Goal: Task Accomplishment & Management: Manage account settings

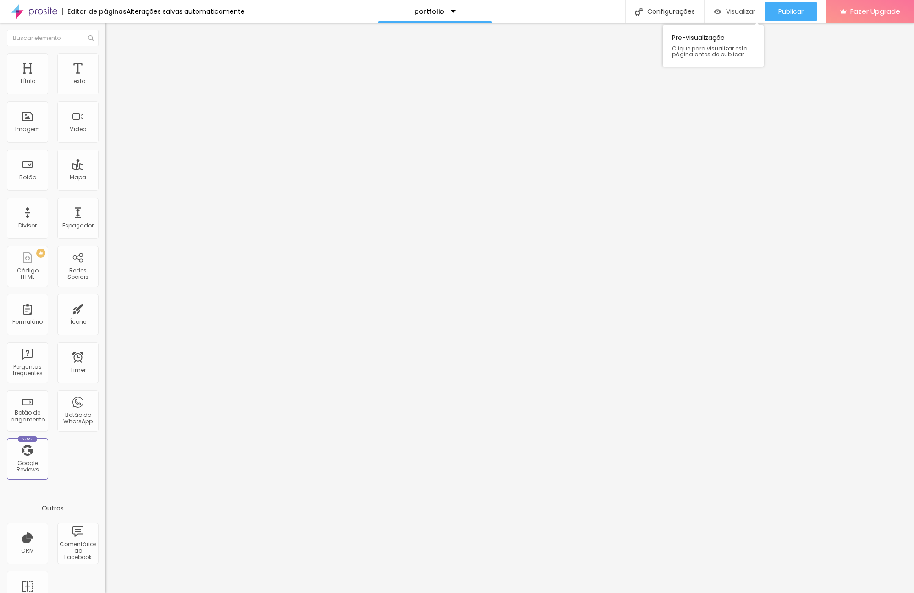
click at [740, 11] on span "Visualizar" at bounding box center [740, 11] width 29 height 7
click at [671, 9] on div "Configurações" at bounding box center [664, 11] width 79 height 23
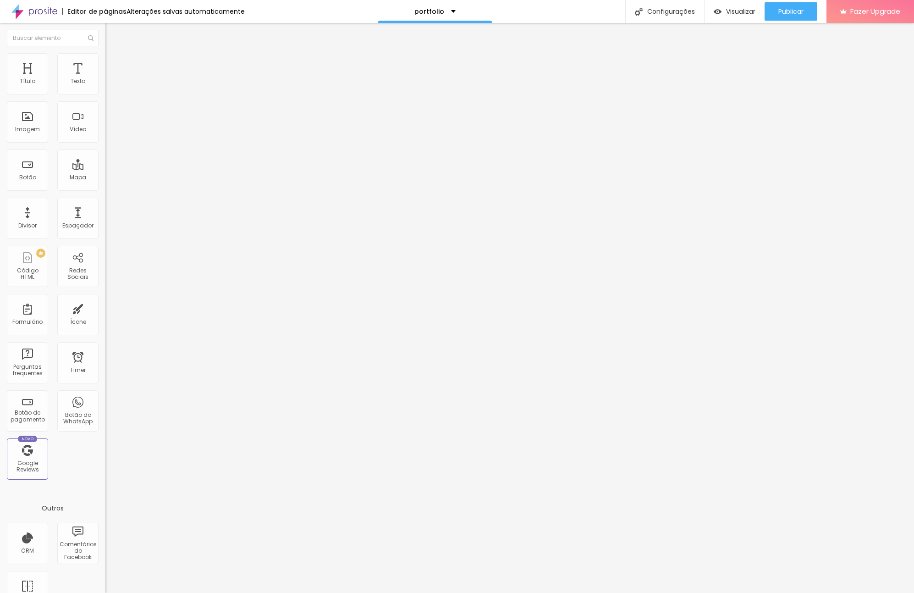
type input "Serviços"
drag, startPoint x: 376, startPoint y: 238, endPoint x: 428, endPoint y: 238, distance: 51.4
type input "/serviços"
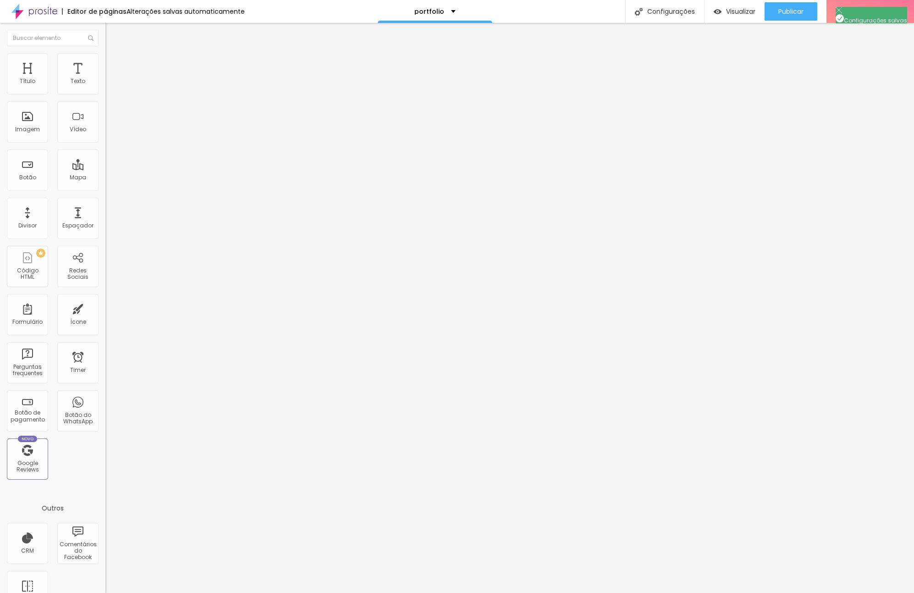
click at [621, 592] on div at bounding box center [457, 602] width 914 height 8
click at [733, 11] on span "Visualizar" at bounding box center [740, 11] width 29 height 7
click at [672, 11] on div "Configurações" at bounding box center [664, 11] width 79 height 23
drag, startPoint x: 372, startPoint y: 193, endPoint x: 428, endPoint y: 194, distance: 56.4
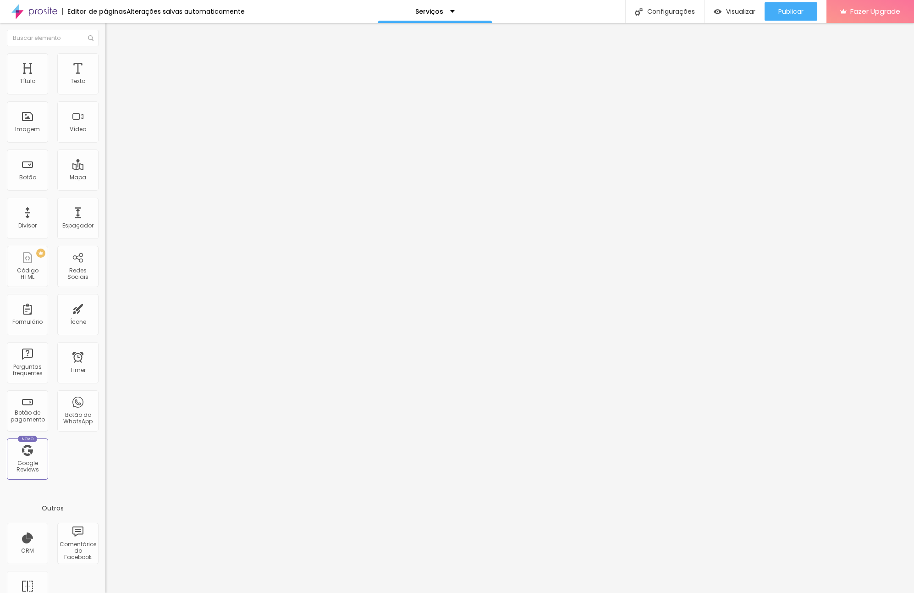
type input "Trabalhos"
drag, startPoint x: 377, startPoint y: 238, endPoint x: 439, endPoint y: 238, distance: 61.9
type input "/trabalhos"
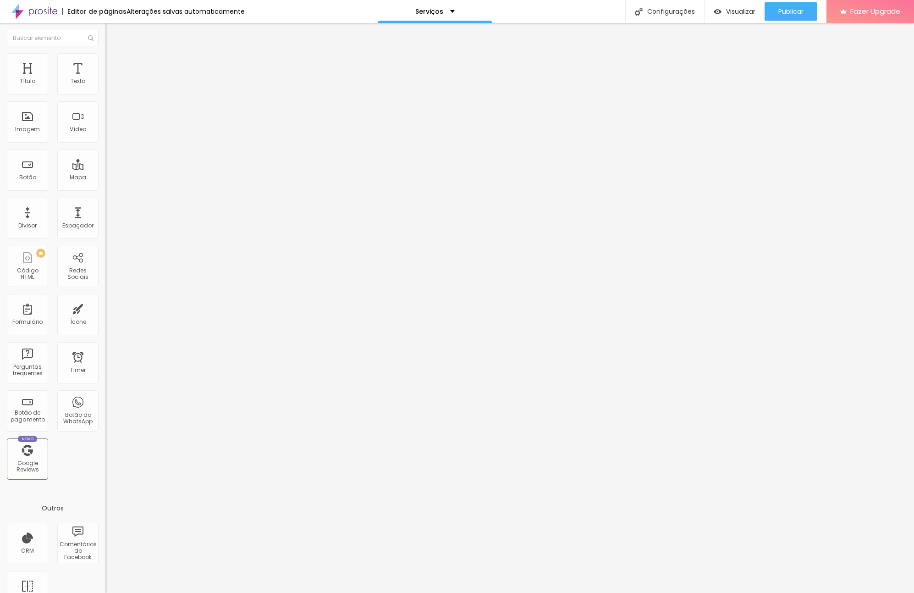
type input "galeria"
click at [621, 592] on div at bounding box center [457, 602] width 914 height 8
click at [23, 11] on img at bounding box center [34, 11] width 46 height 23
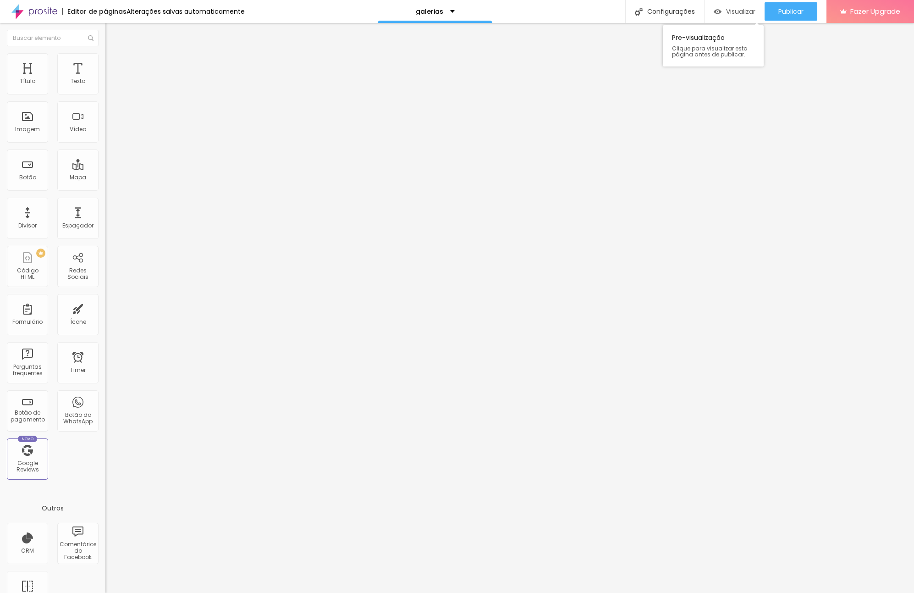
click at [732, 10] on span "Visualizar" at bounding box center [740, 11] width 29 height 7
click at [785, 15] on span "Publicar" at bounding box center [791, 11] width 25 height 7
click at [668, 11] on div "Configurações" at bounding box center [664, 11] width 79 height 23
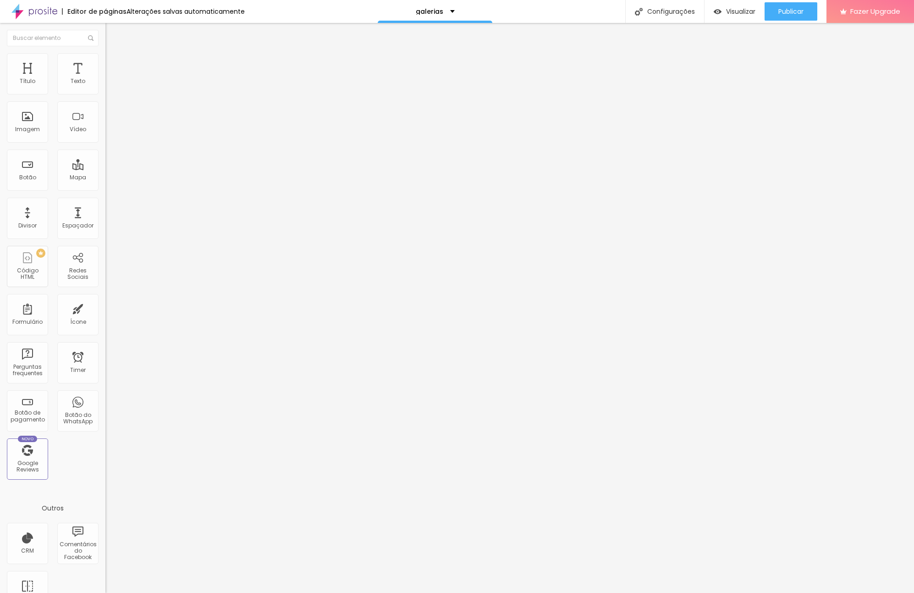
click at [622, 592] on div at bounding box center [457, 602] width 914 height 8
click at [441, 11] on div "galerias" at bounding box center [435, 11] width 39 height 6
click at [511, 6] on div "Editor de páginas Alterações salvas automaticamente galerias Configurações Conf…" at bounding box center [457, 11] width 914 height 23
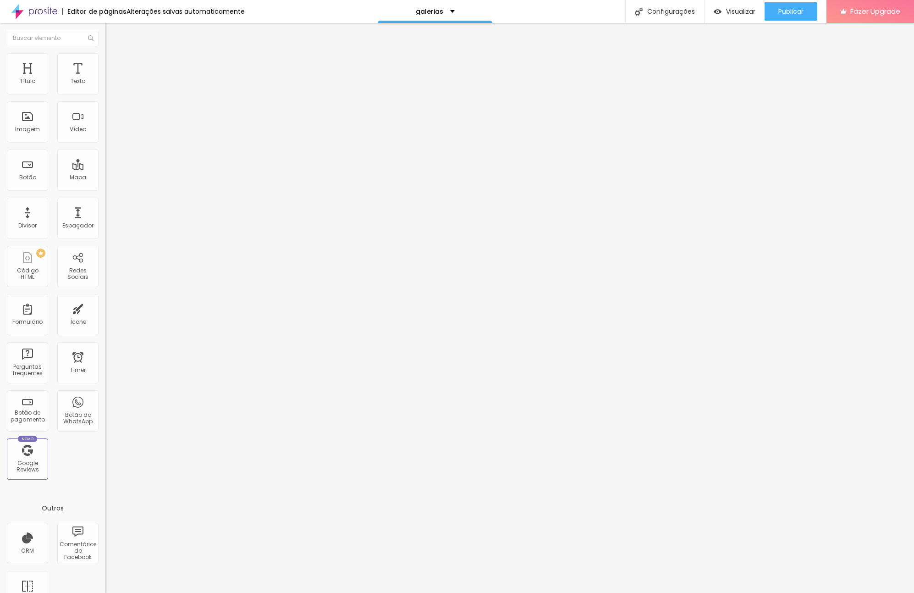
click at [50, 13] on img at bounding box center [34, 11] width 46 height 23
click at [30, 172] on div "Botão" at bounding box center [27, 169] width 41 height 41
click at [105, 62] on li "Avançado" at bounding box center [157, 66] width 105 height 9
click at [105, 61] on li "Estilo" at bounding box center [157, 57] width 105 height 9
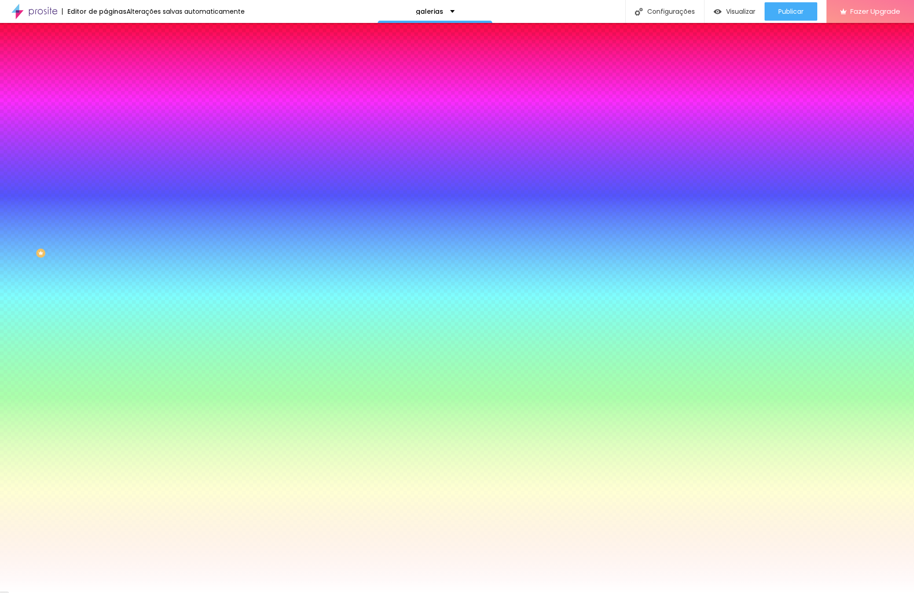
click at [105, 53] on li "Conteúdo" at bounding box center [157, 48] width 105 height 9
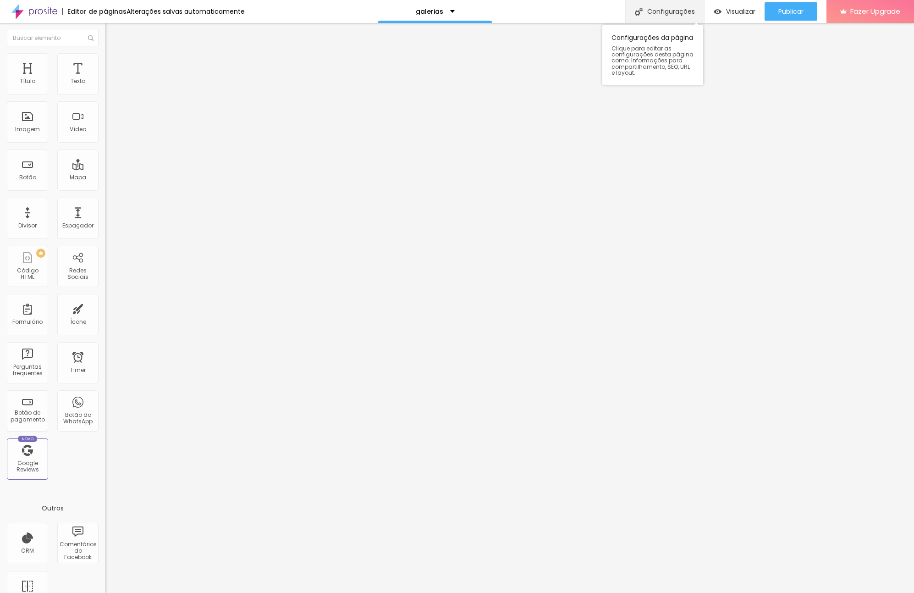
click at [664, 11] on div "Configurações" at bounding box center [664, 11] width 79 height 23
click at [622, 592] on div at bounding box center [457, 602] width 914 height 8
